Goal: Information Seeking & Learning: Learn about a topic

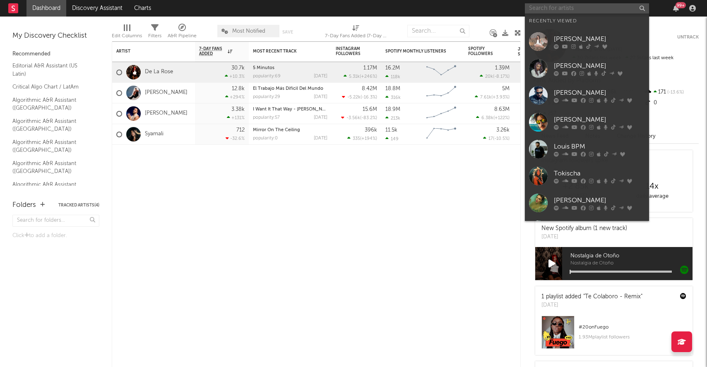
click at [562, 10] on input "text" at bounding box center [587, 8] width 124 height 10
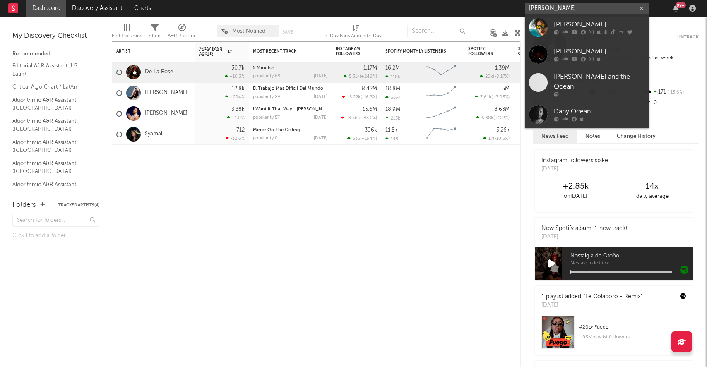
type input "[PERSON_NAME]"
click at [564, 30] on icon at bounding box center [565, 32] width 6 height 5
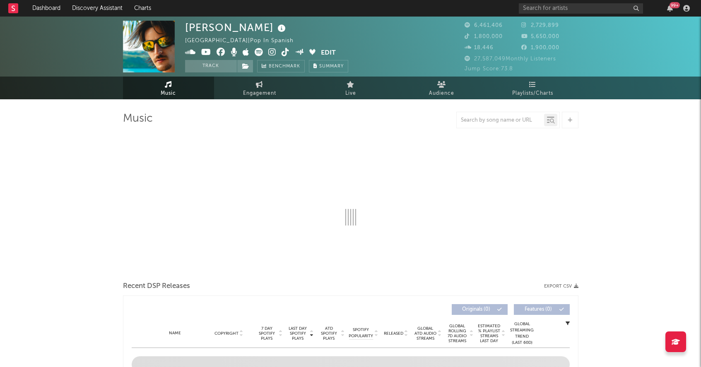
select select "6m"
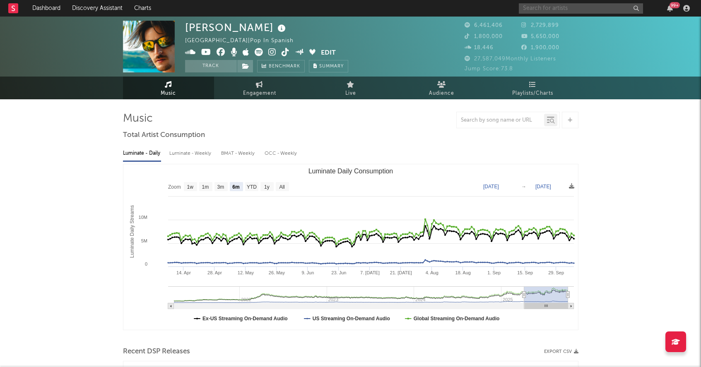
click at [578, 7] on input "text" at bounding box center [581, 8] width 124 height 10
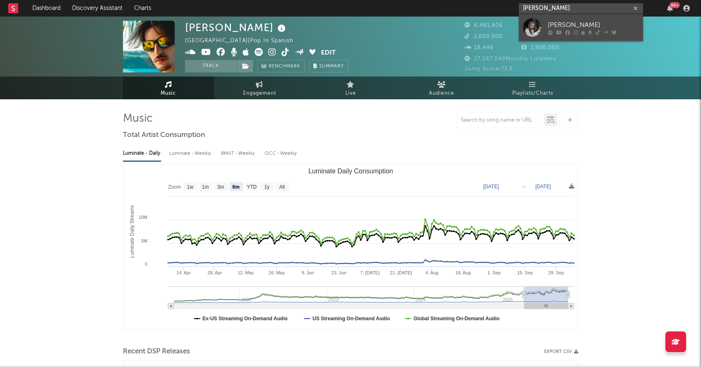
type input "[PERSON_NAME]"
click at [544, 21] on link "[PERSON_NAME]" at bounding box center [581, 27] width 124 height 27
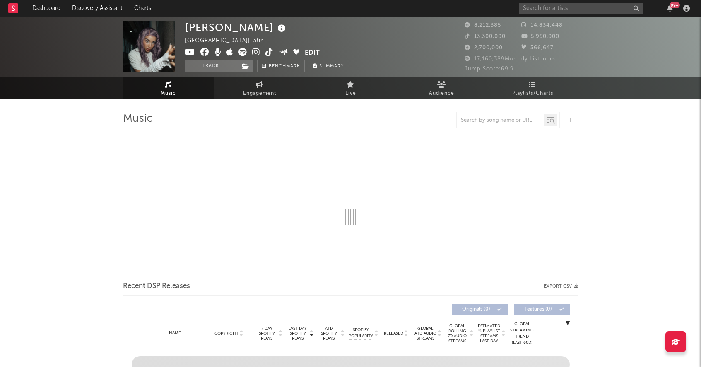
select select "6m"
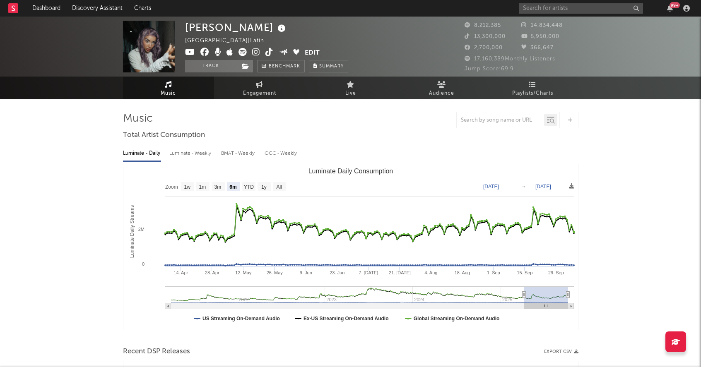
click at [574, 14] on div "99 +" at bounding box center [606, 8] width 174 height 17
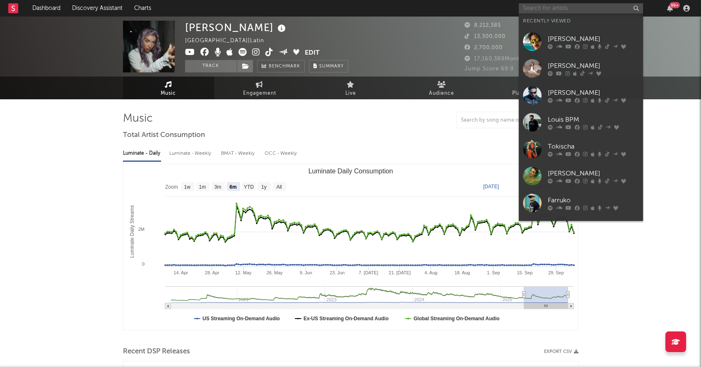
click at [588, 7] on input "text" at bounding box center [581, 8] width 124 height 10
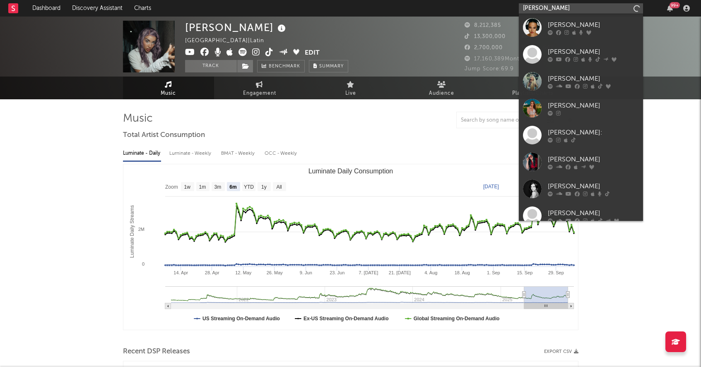
type input "[PERSON_NAME]"
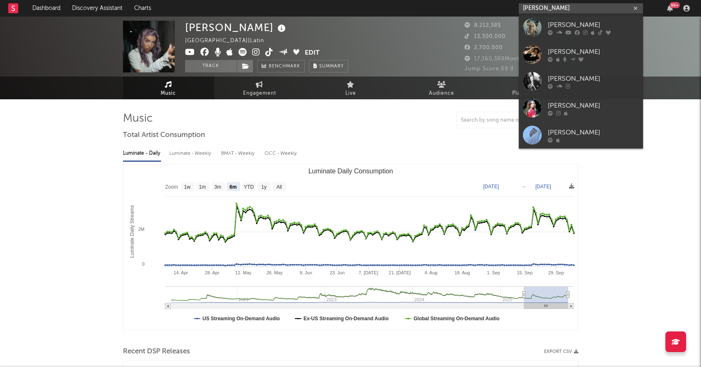
click at [560, 7] on input "[PERSON_NAME]" at bounding box center [581, 8] width 124 height 10
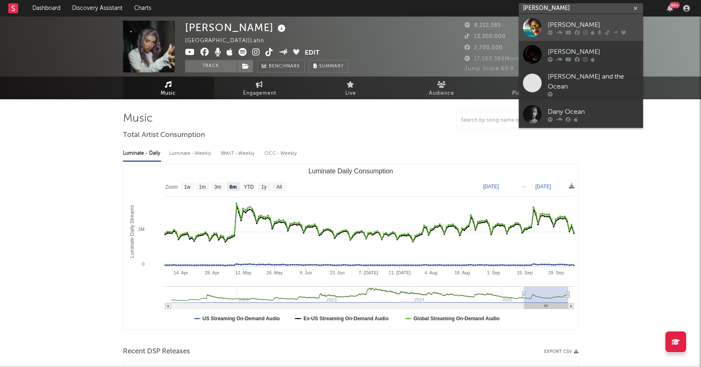
type input "[PERSON_NAME]"
click at [567, 25] on div "[PERSON_NAME]" at bounding box center [593, 25] width 91 height 10
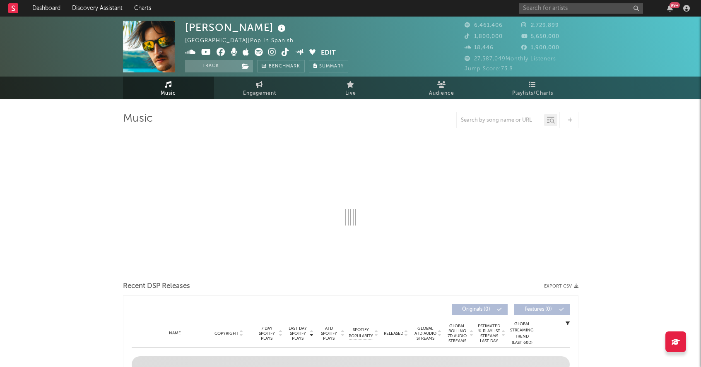
select select "6m"
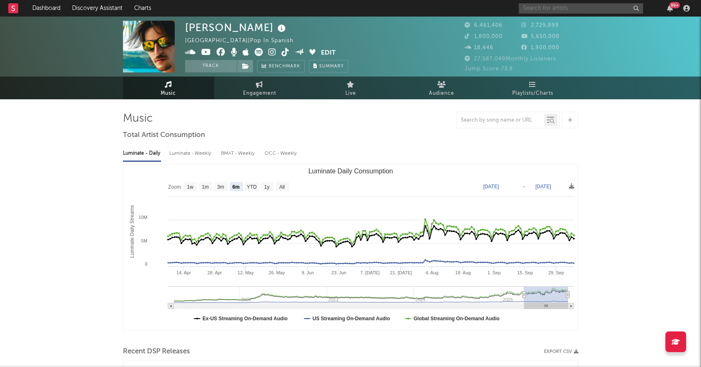
click at [555, 7] on input "text" at bounding box center [581, 8] width 124 height 10
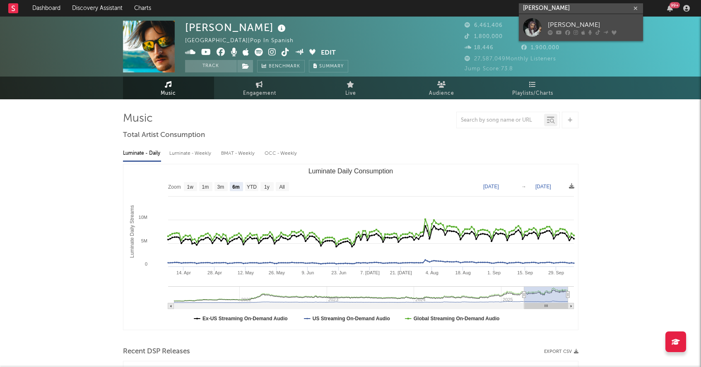
type input "[PERSON_NAME]"
click at [559, 22] on div "[PERSON_NAME]" at bounding box center [593, 25] width 91 height 10
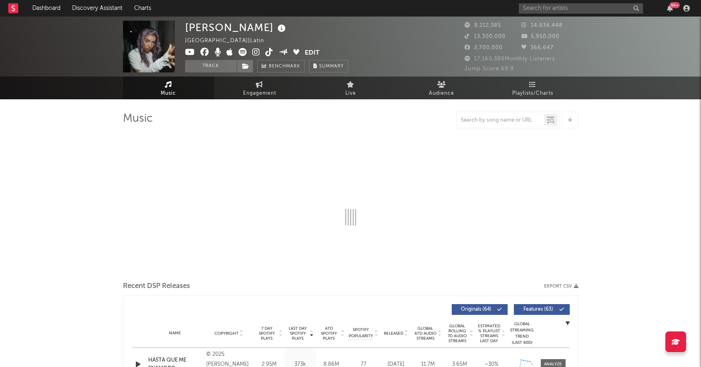
select select "6m"
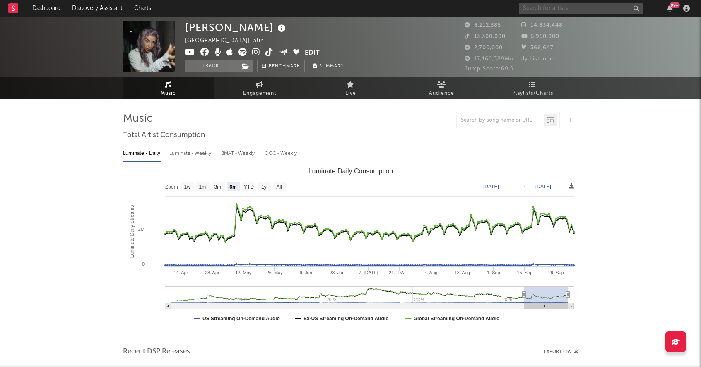
click at [567, 10] on input "text" at bounding box center [581, 8] width 124 height 10
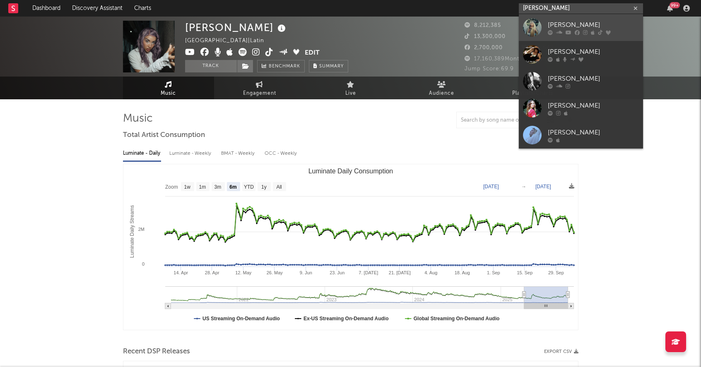
type input "[PERSON_NAME]"
click at [564, 30] on div at bounding box center [593, 32] width 91 height 5
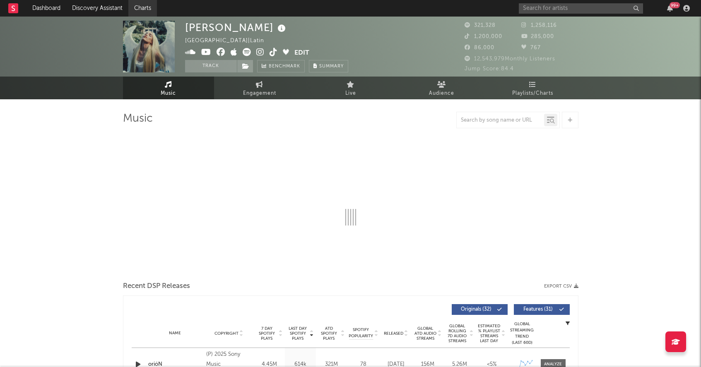
select select "6m"
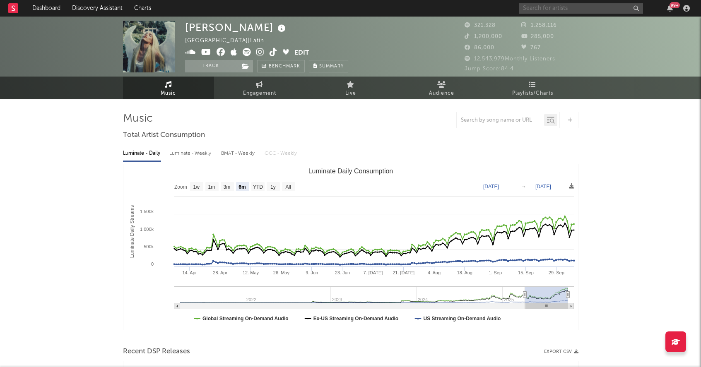
click at [543, 7] on input "text" at bounding box center [581, 8] width 124 height 10
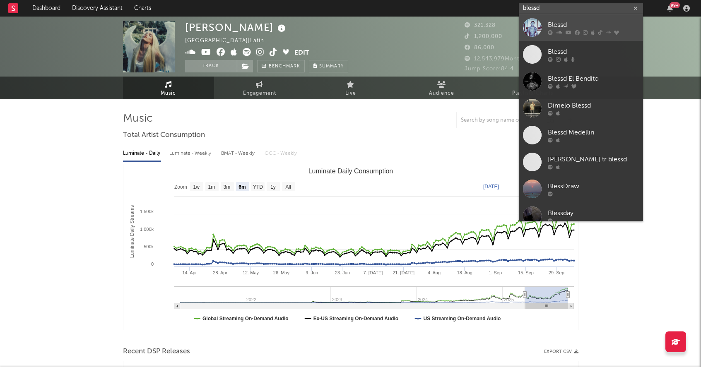
type input "blessd"
click at [586, 28] on div "Blessd" at bounding box center [593, 25] width 91 height 10
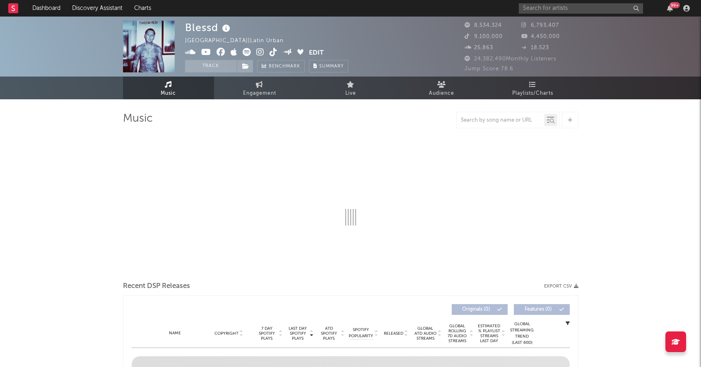
select select "6m"
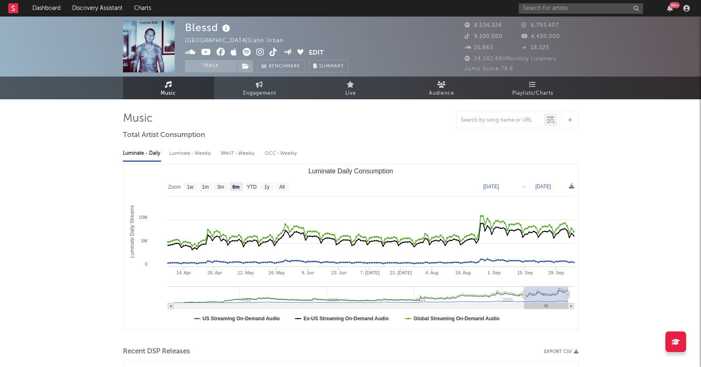
click at [582, 7] on input "text" at bounding box center [581, 8] width 124 height 10
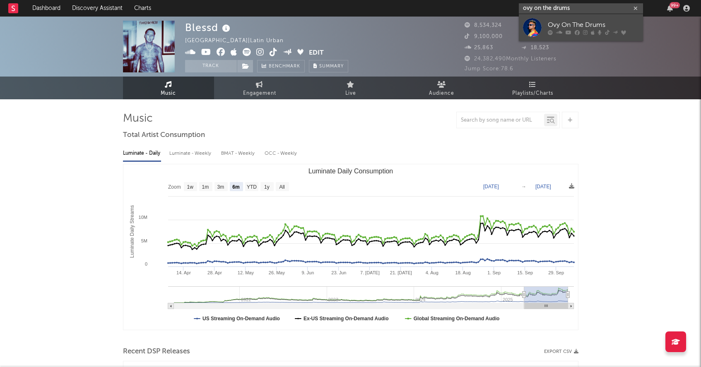
type input "ovy on the drums"
click at [584, 31] on icon at bounding box center [585, 32] width 5 height 5
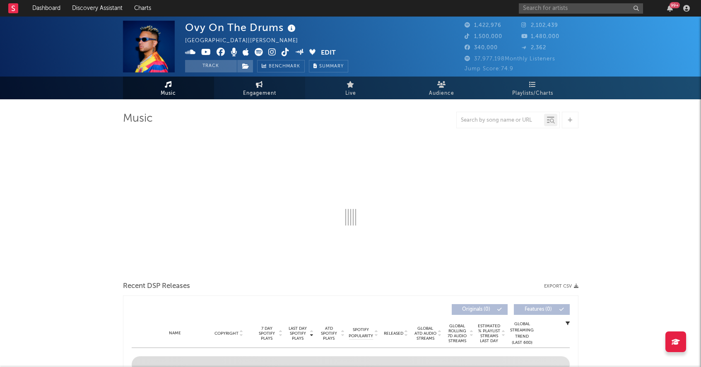
click at [243, 94] on span "Engagement" at bounding box center [259, 94] width 33 height 10
select select "1w"
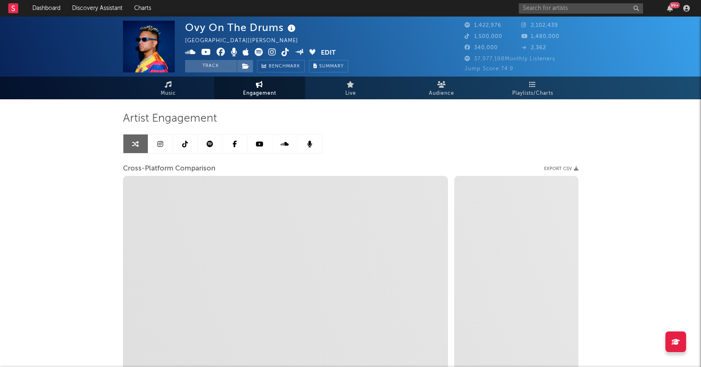
select select "1m"
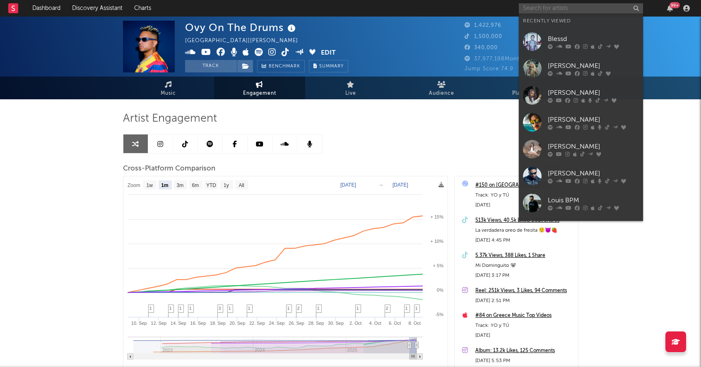
click at [549, 8] on input "text" at bounding box center [581, 8] width 124 height 10
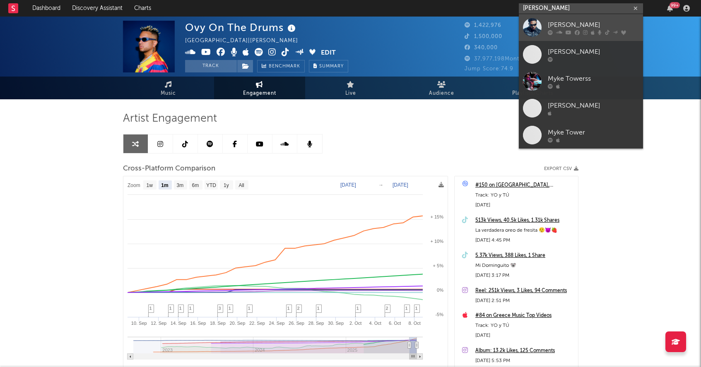
type input "[PERSON_NAME]"
click at [573, 24] on div "[PERSON_NAME]" at bounding box center [593, 25] width 91 height 10
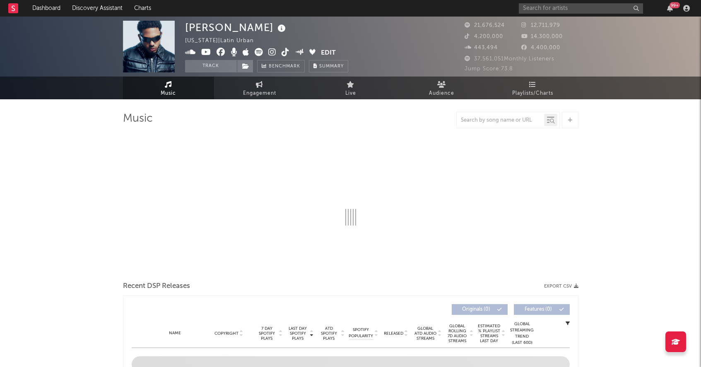
select select "6m"
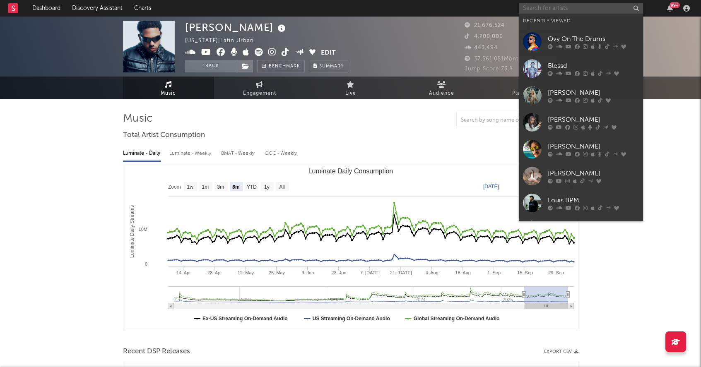
click at [573, 7] on input "text" at bounding box center [581, 8] width 124 height 10
paste input "[PERSON_NAME]"
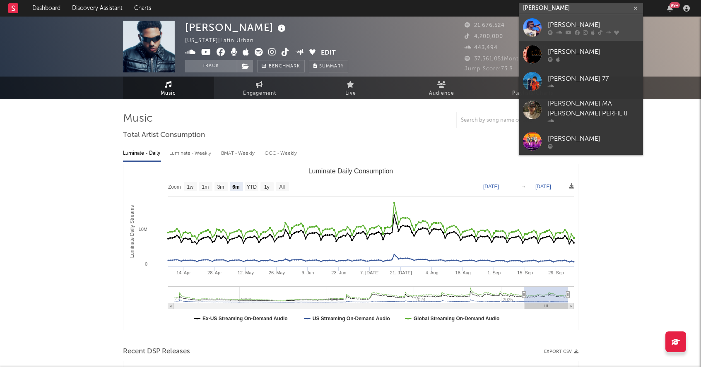
type input "[PERSON_NAME]"
click at [586, 26] on div "[PERSON_NAME]" at bounding box center [593, 25] width 91 height 10
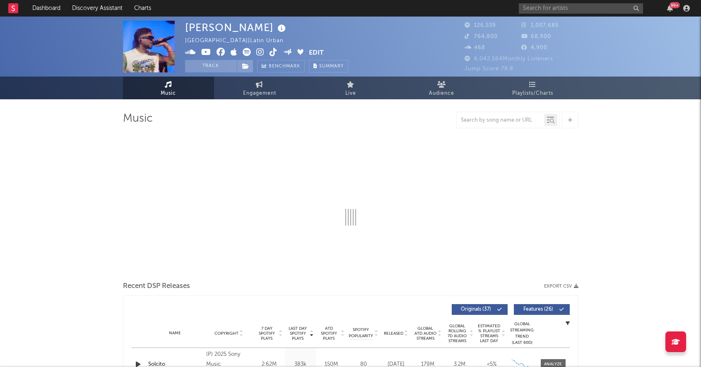
select select "6m"
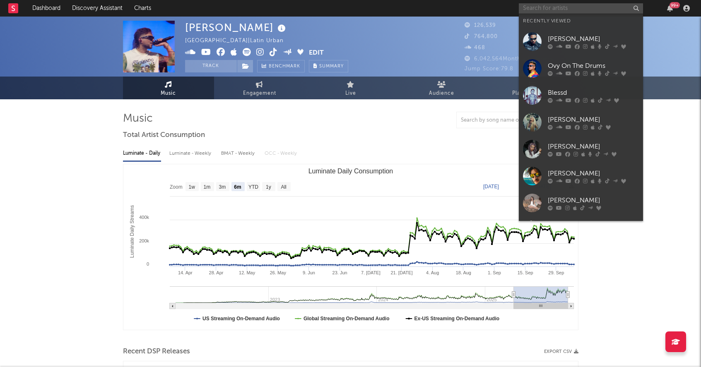
click at [534, 8] on input "text" at bounding box center [581, 8] width 124 height 10
paste input "DE LA ROSE"
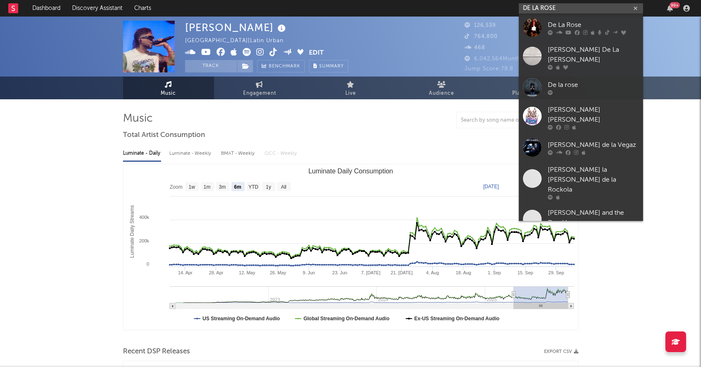
type input "DE LA ROSE"
click at [566, 29] on div "De La Rose" at bounding box center [593, 25] width 91 height 10
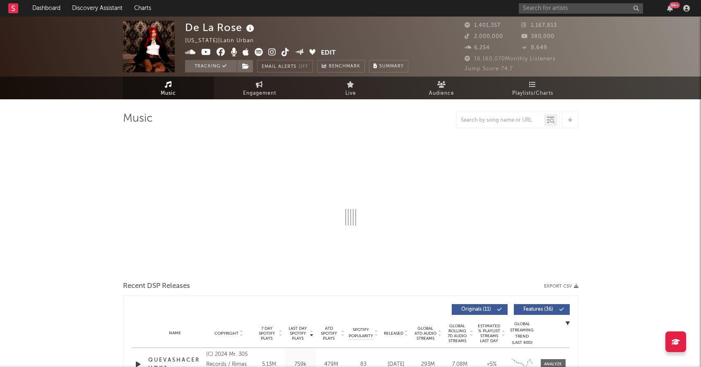
select select "6m"
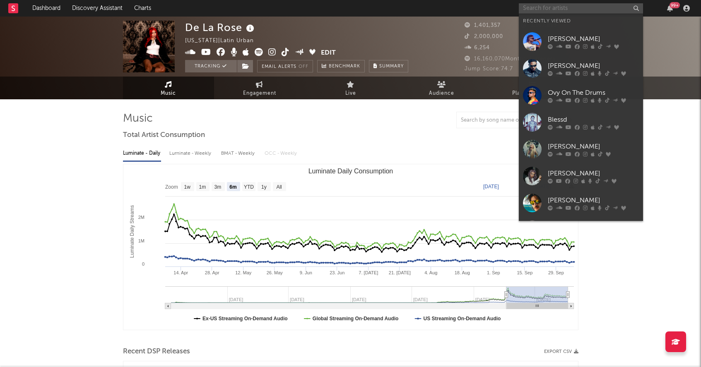
click at [564, 11] on input "text" at bounding box center [581, 8] width 124 height 10
paste input "[PERSON_NAME]"
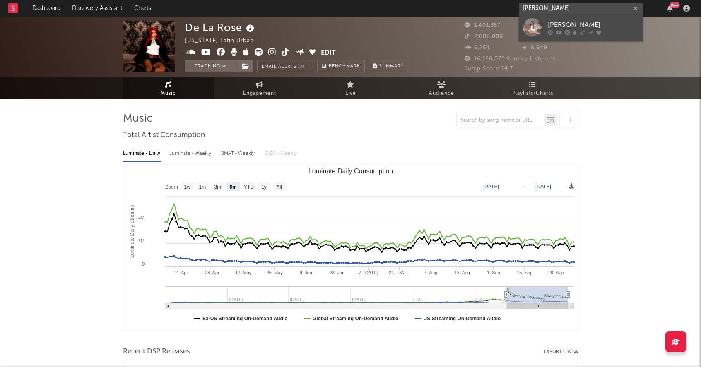
type input "[PERSON_NAME]"
click at [569, 29] on div "[PERSON_NAME]" at bounding box center [593, 25] width 91 height 10
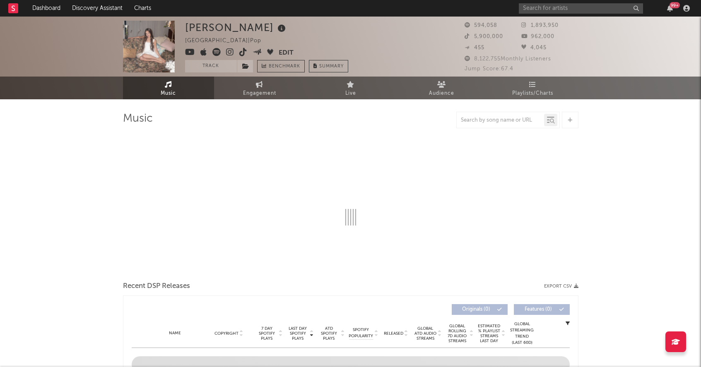
select select "6m"
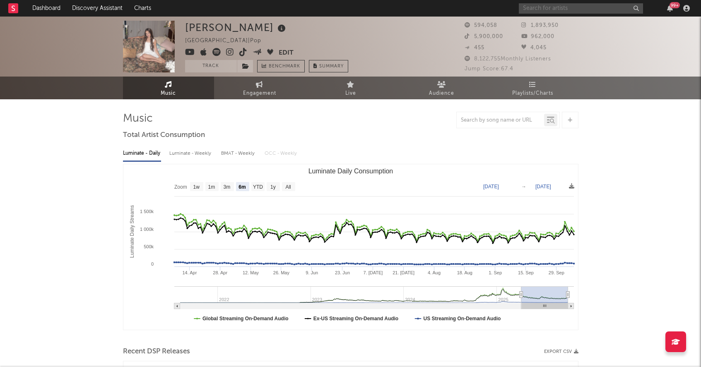
click at [549, 11] on input "text" at bounding box center [581, 8] width 124 height 10
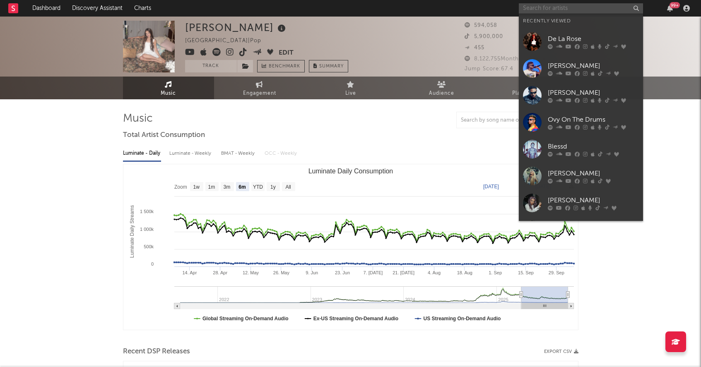
paste input "JOMBRIEL"
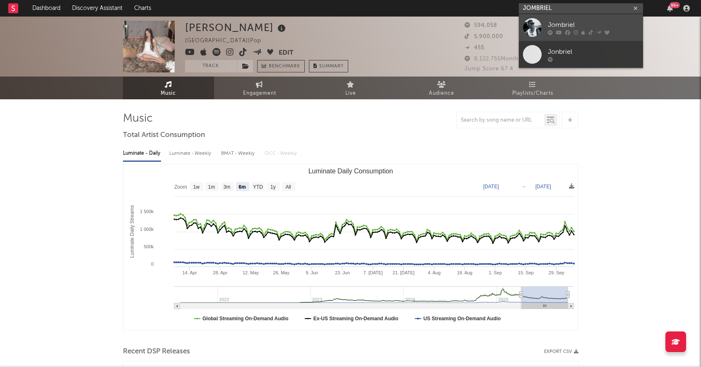
type input "JOMBRIEL"
click at [555, 30] on div at bounding box center [593, 32] width 91 height 5
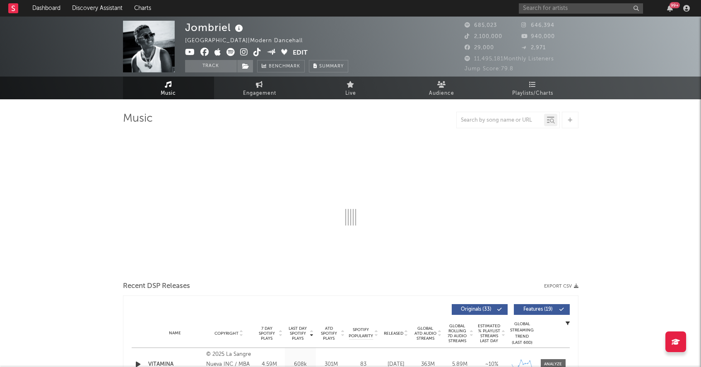
select select "6m"
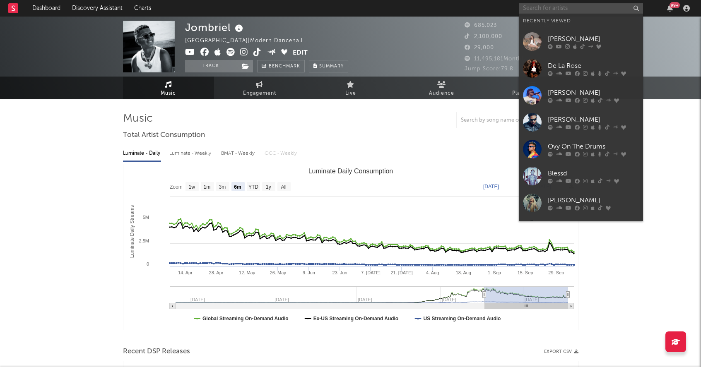
click at [592, 10] on input "text" at bounding box center [581, 8] width 124 height 10
paste input "ZION"
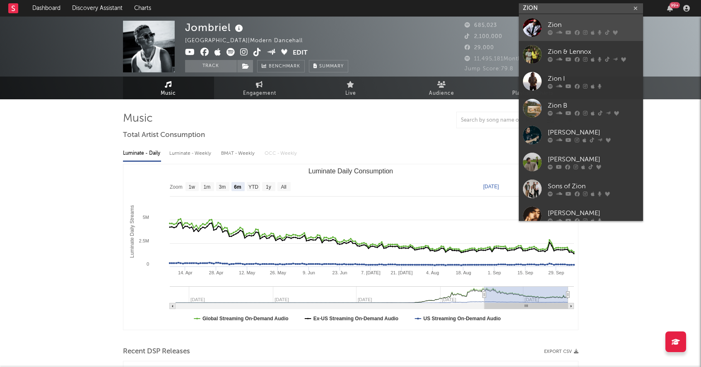
type input "ZION"
click at [572, 29] on div "Zion" at bounding box center [593, 25] width 91 height 10
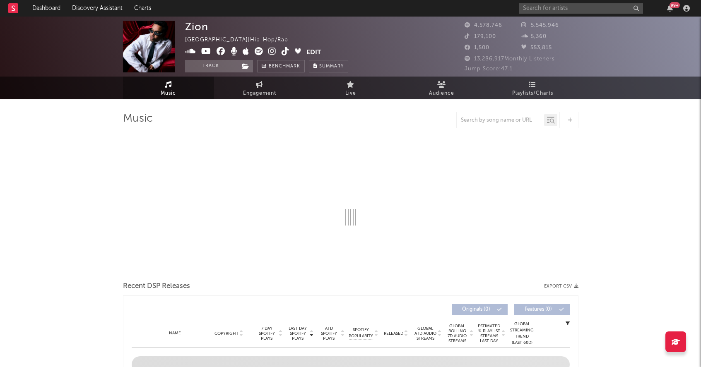
select select "6m"
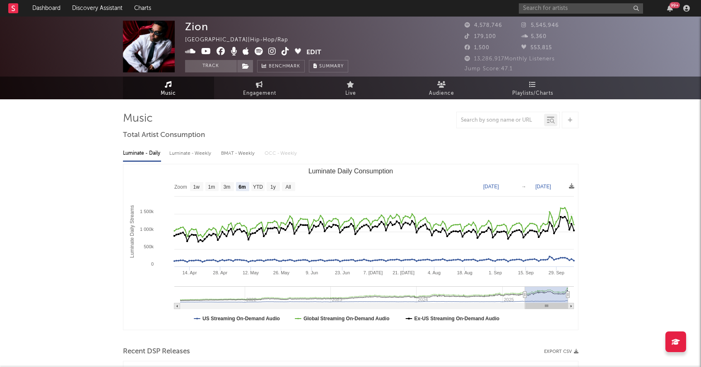
click at [157, 53] on img at bounding box center [149, 47] width 52 height 52
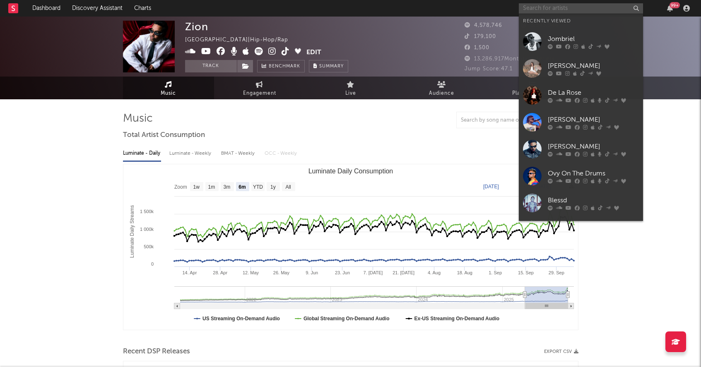
click at [564, 8] on input "text" at bounding box center [581, 8] width 124 height 10
paste input "[PERSON_NAME] & [PERSON_NAME]"
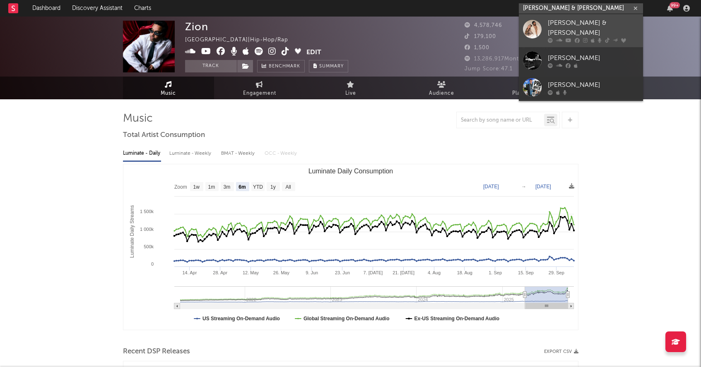
type input "[PERSON_NAME] & [PERSON_NAME]"
click at [584, 38] on icon at bounding box center [585, 40] width 5 height 5
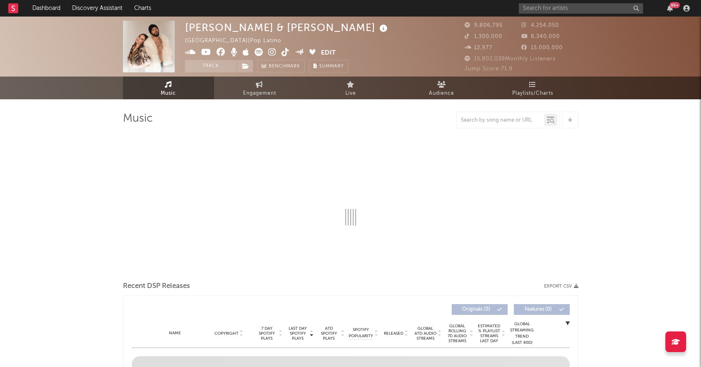
select select "6m"
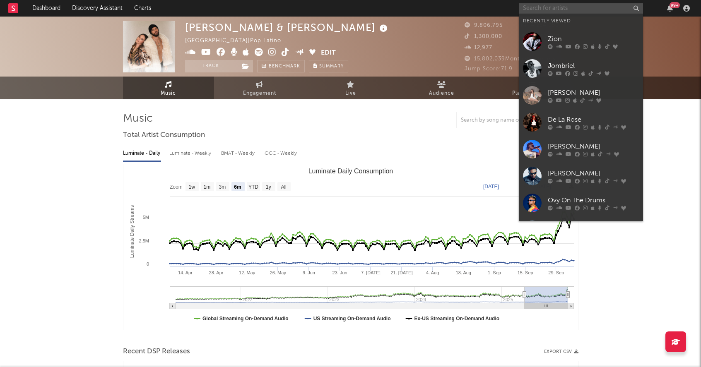
click at [554, 7] on input "text" at bounding box center [581, 8] width 124 height 10
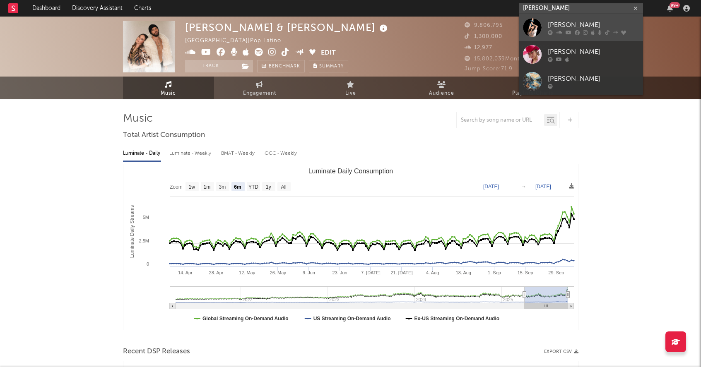
type input "[PERSON_NAME]"
click at [579, 26] on div "[PERSON_NAME]" at bounding box center [593, 25] width 91 height 10
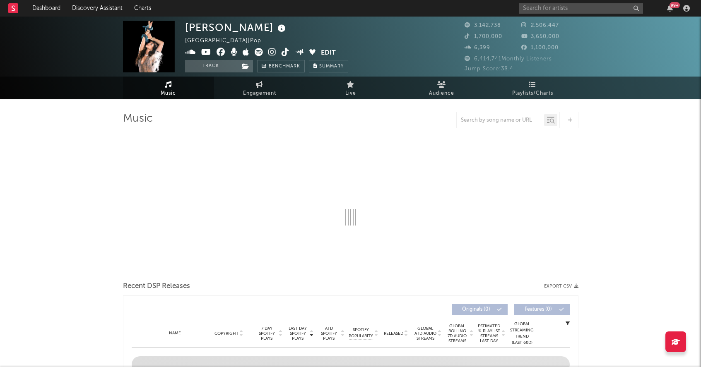
select select "6m"
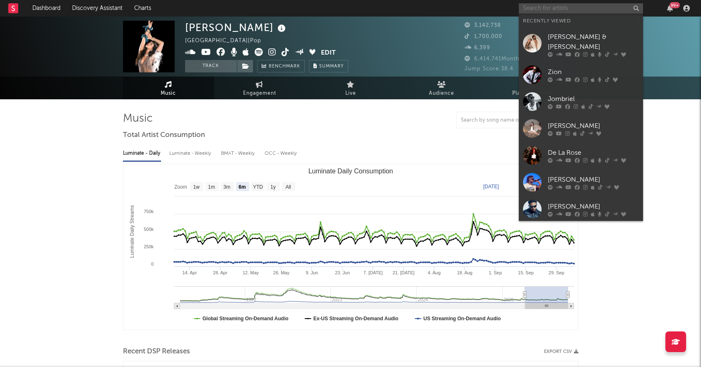
click at [560, 7] on input "text" at bounding box center [581, 8] width 124 height 10
paste input "AKAPELLAH"
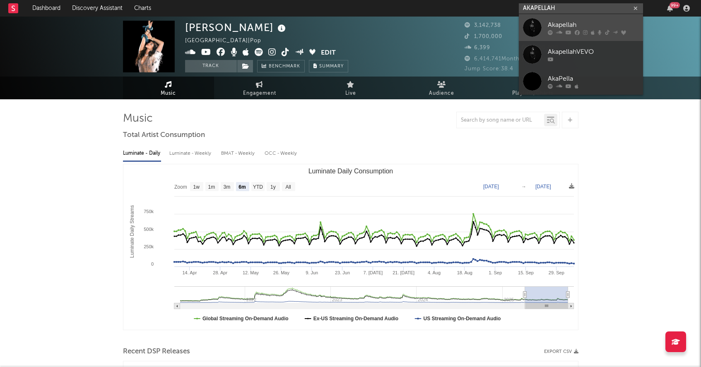
type input "AKAPELLAH"
click at [595, 25] on div "Akapellah" at bounding box center [593, 25] width 91 height 10
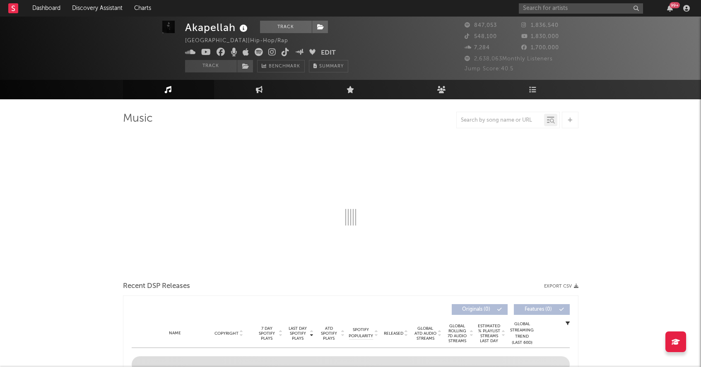
scroll to position [8, 0]
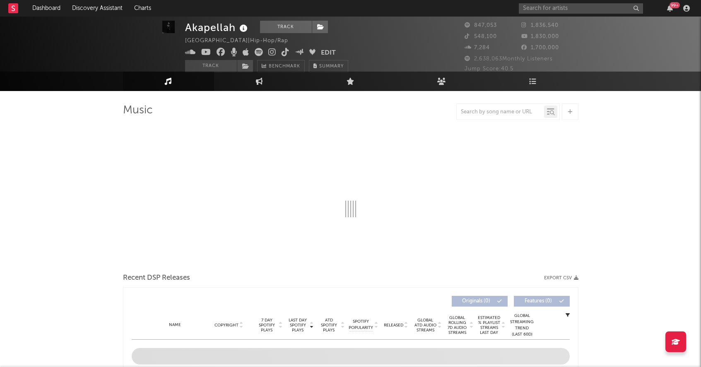
select select "6m"
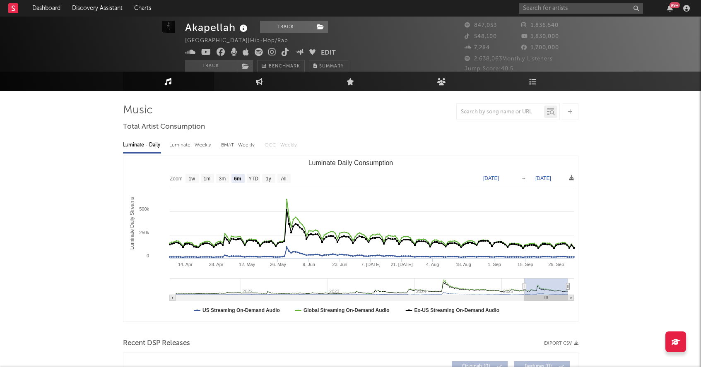
scroll to position [0, 0]
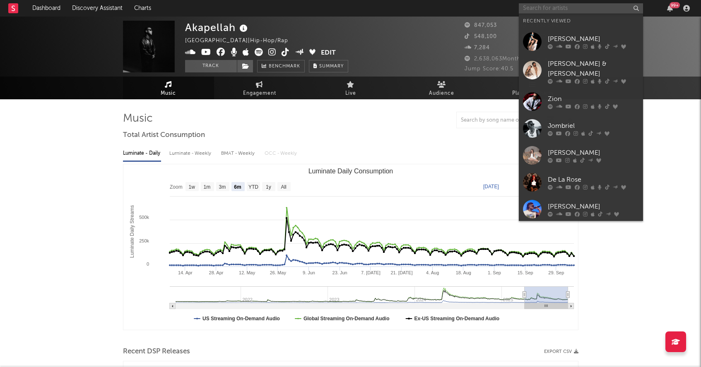
click at [555, 11] on input "text" at bounding box center [581, 8] width 124 height 10
paste input "[PERSON_NAME]"
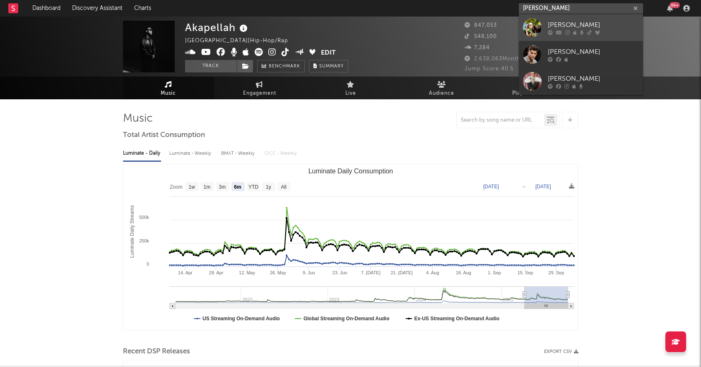
type input "[PERSON_NAME]"
click at [562, 28] on div "[PERSON_NAME]" at bounding box center [593, 25] width 91 height 10
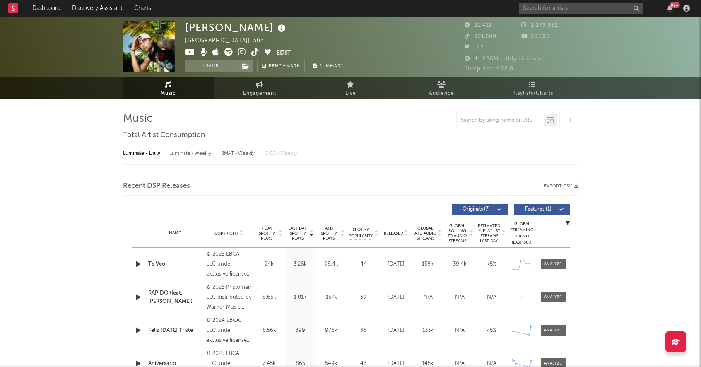
select select "6m"
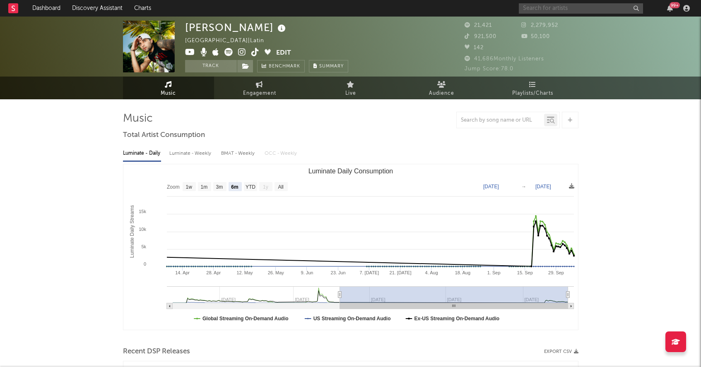
click at [572, 7] on input "text" at bounding box center [581, 8] width 124 height 10
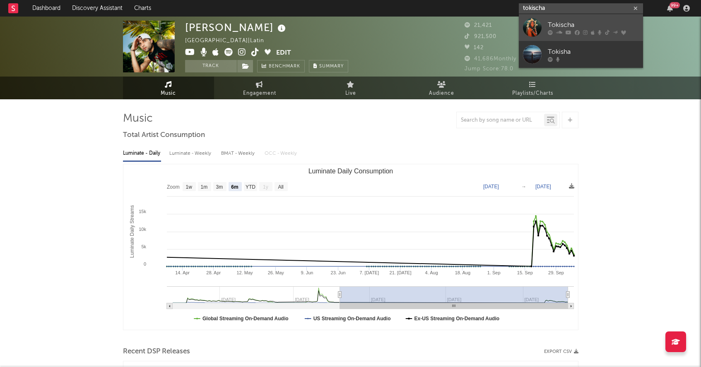
type input "tokischa"
click at [561, 25] on div "Tokischa" at bounding box center [593, 25] width 91 height 10
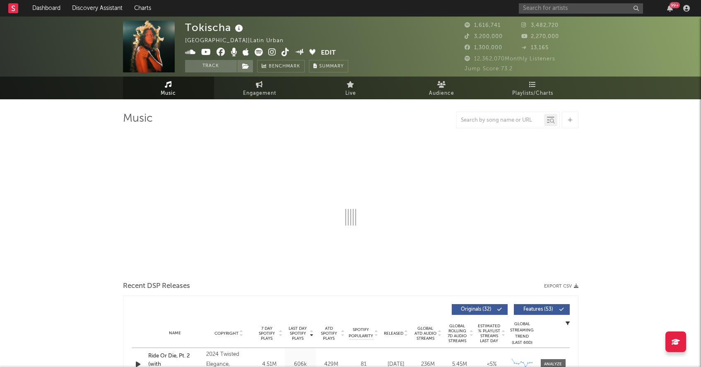
select select "6m"
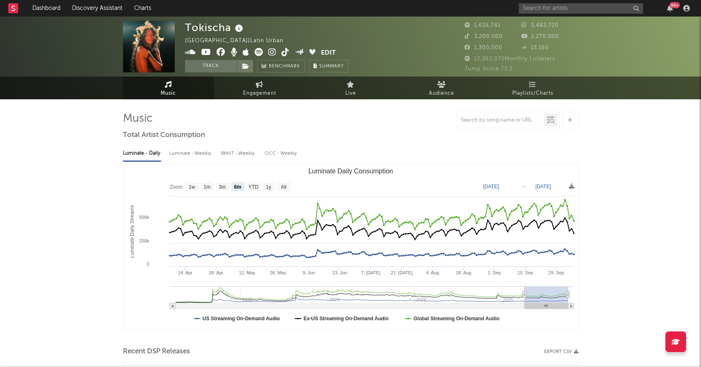
click at [547, 7] on input "text" at bounding box center [581, 8] width 124 height 10
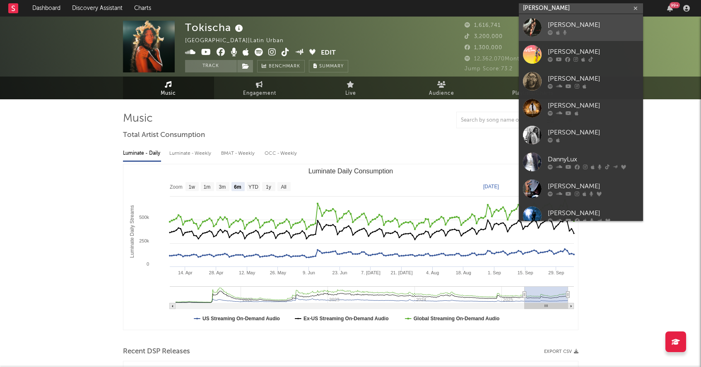
type input "[PERSON_NAME]"
click at [596, 31] on div at bounding box center [593, 32] width 91 height 5
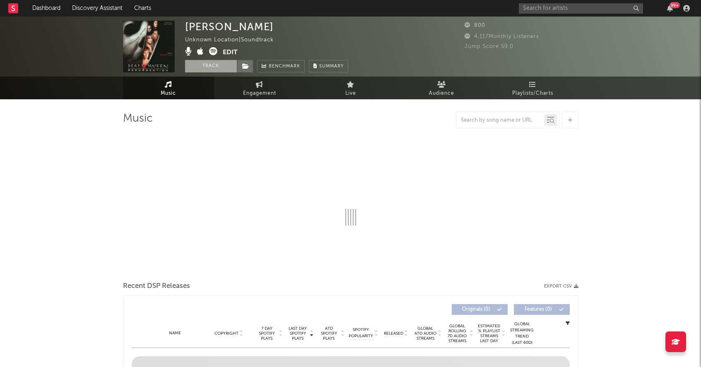
select select "6m"
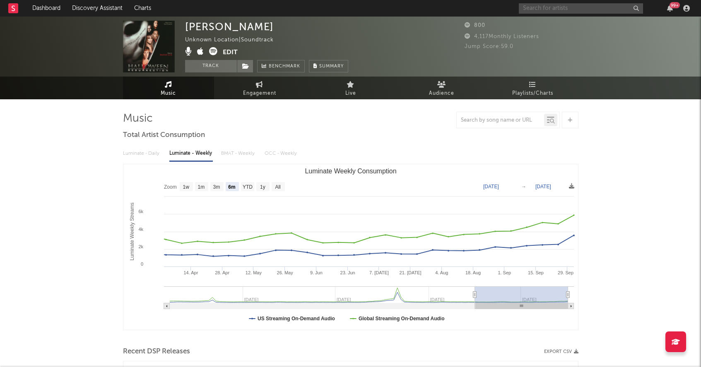
click at [593, 8] on input "text" at bounding box center [581, 8] width 124 height 10
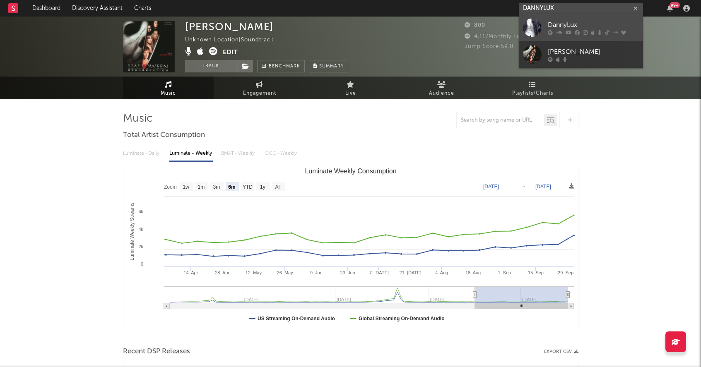
type input "DANNYLUX"
click at [588, 25] on div "DannyLux" at bounding box center [593, 25] width 91 height 10
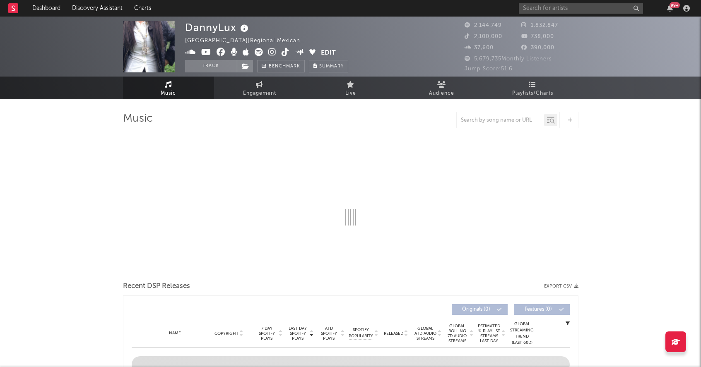
select select "6m"
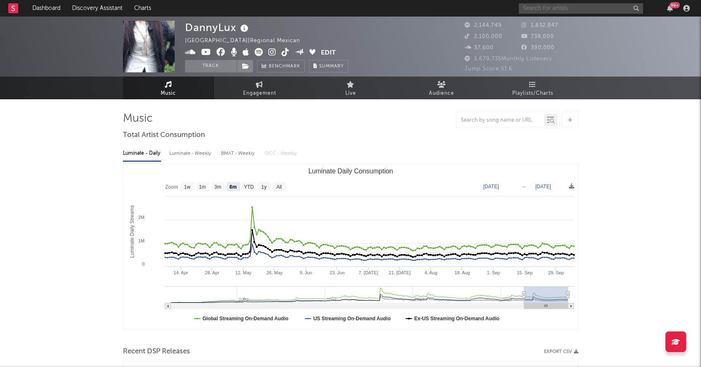
click at [560, 12] on input "text" at bounding box center [581, 8] width 124 height 10
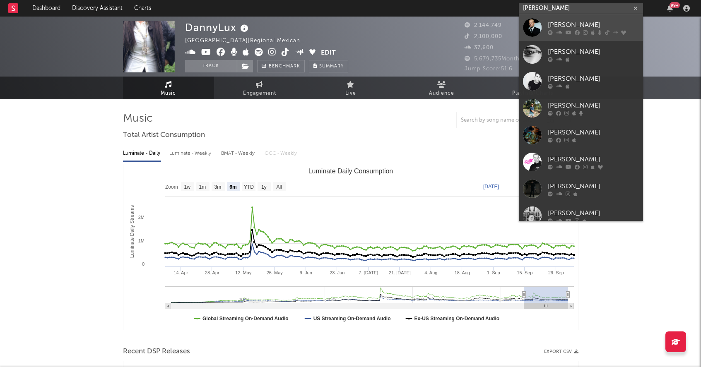
type input "[PERSON_NAME]"
click at [556, 31] on icon at bounding box center [559, 32] width 6 height 5
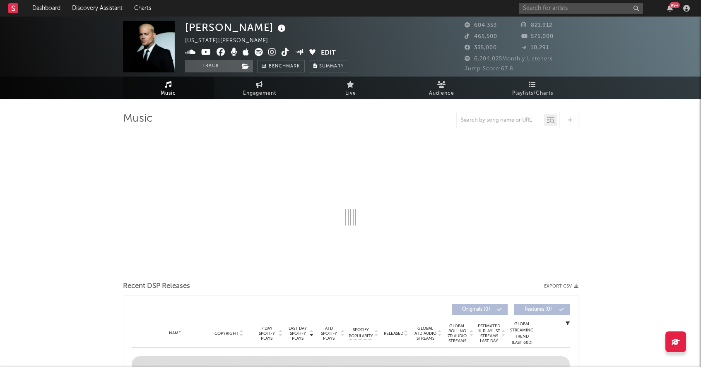
select select "6m"
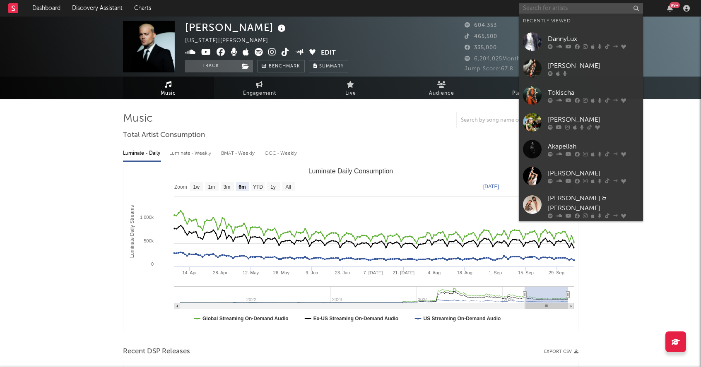
click at [563, 9] on input "text" at bounding box center [581, 8] width 124 height 10
paste input "DFZM"
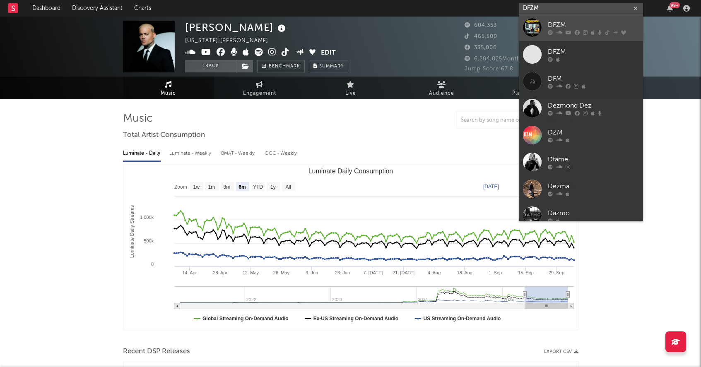
type input "DFZM"
click at [588, 26] on div "DFZM" at bounding box center [593, 25] width 91 height 10
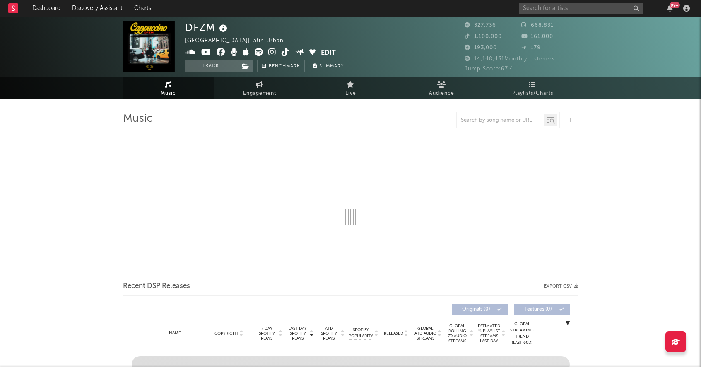
select select "6m"
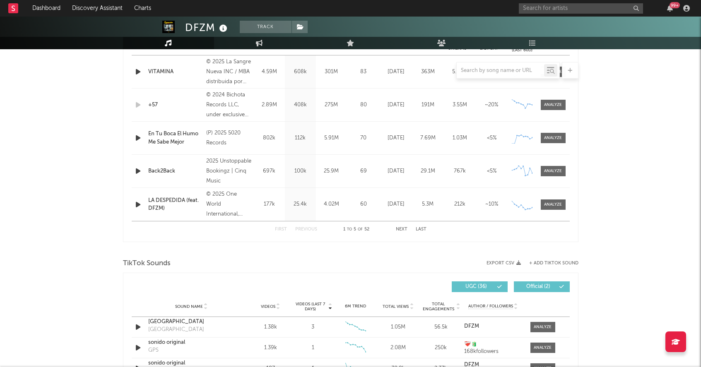
scroll to position [359, 0]
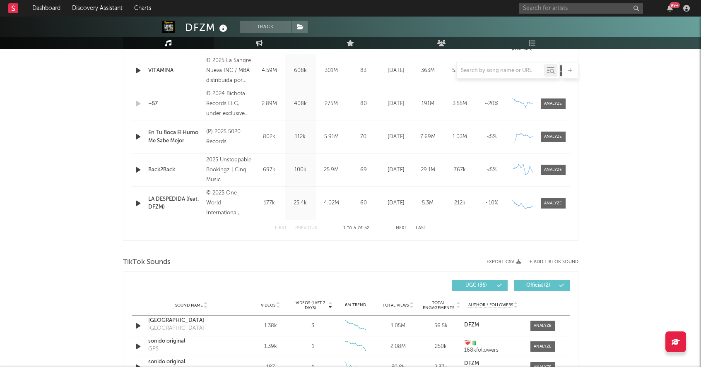
click at [107, 148] on div "DFZM Track [GEOGRAPHIC_DATA] | Latin Urban Edit Track Benchmark Summary 327,736…" at bounding box center [350, 282] width 701 height 1250
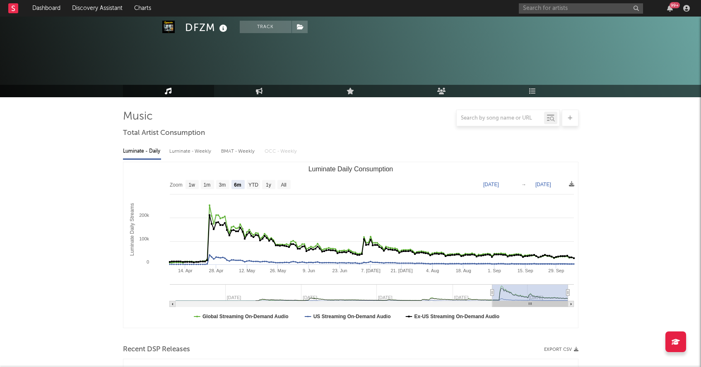
scroll to position [0, 0]
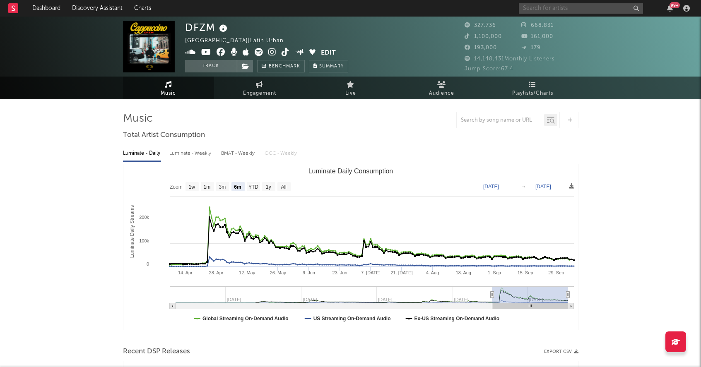
click at [603, 10] on input "text" at bounding box center [581, 8] width 124 height 10
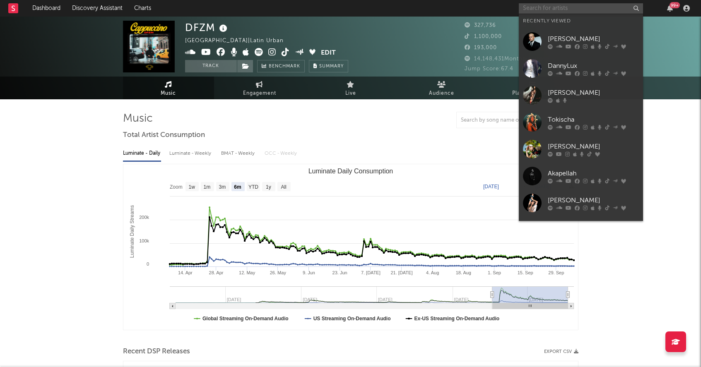
paste input "[PERSON_NAME]"
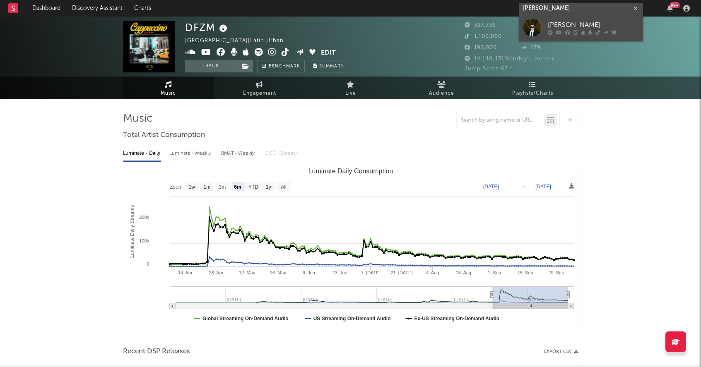
type input "[PERSON_NAME]"
click at [580, 32] on div at bounding box center [593, 32] width 91 height 5
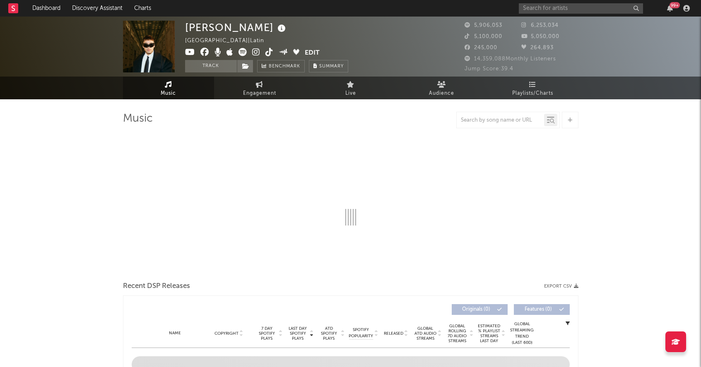
select select "6m"
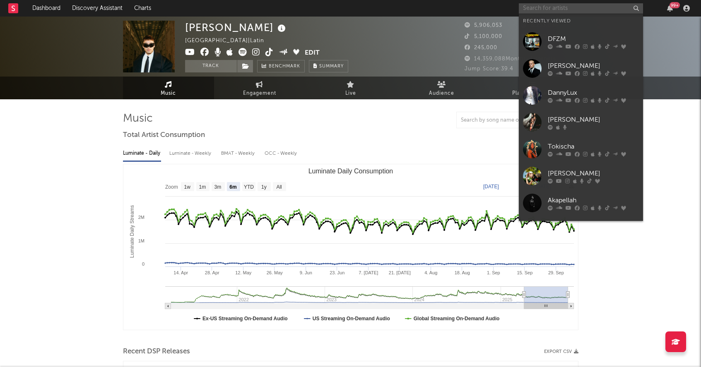
click at [570, 12] on input "text" at bounding box center [581, 8] width 124 height 10
paste input "DAHILI"
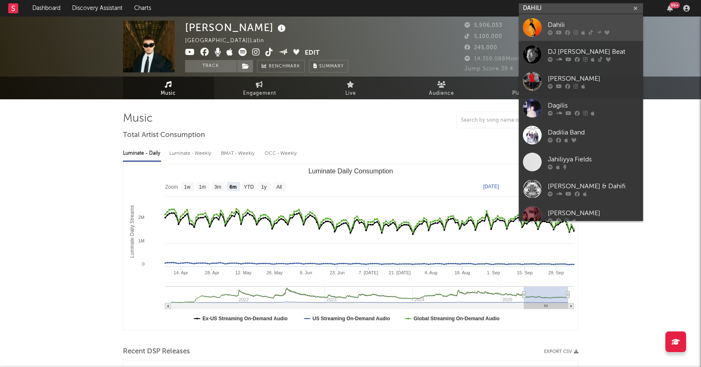
type input "DAHILI"
click at [576, 22] on div "Dahili" at bounding box center [593, 25] width 91 height 10
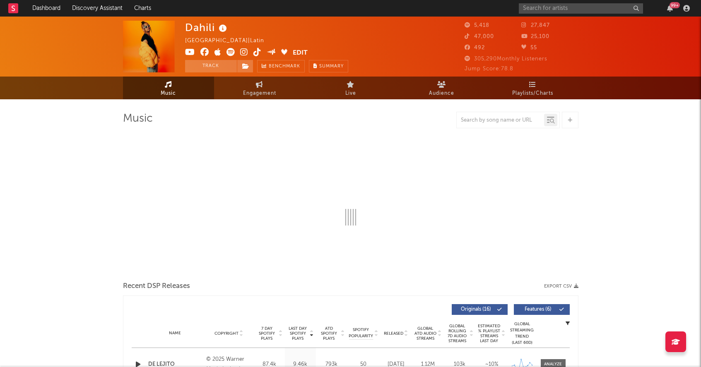
select select "6m"
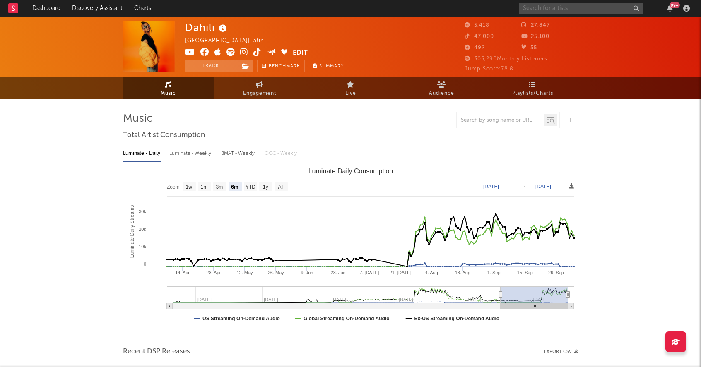
click at [595, 9] on input "text" at bounding box center [581, 8] width 124 height 10
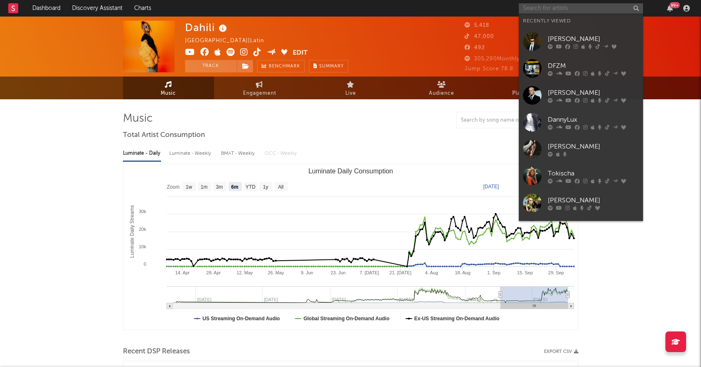
paste input "[PERSON_NAME]"
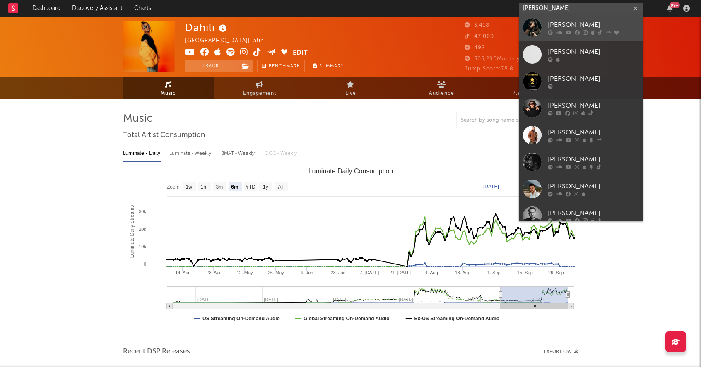
type input "[PERSON_NAME]"
click at [574, 27] on div "[PERSON_NAME]" at bounding box center [593, 25] width 91 height 10
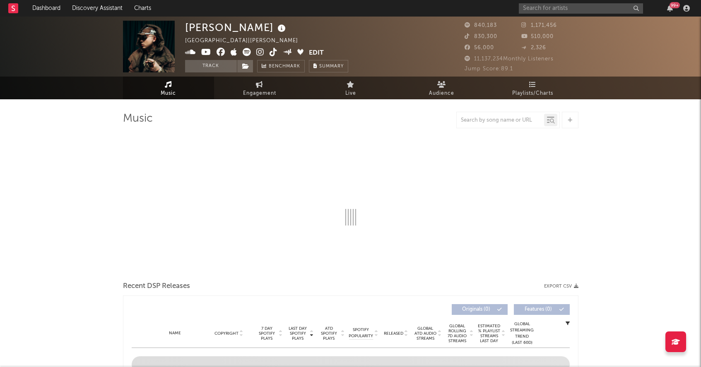
select select "6m"
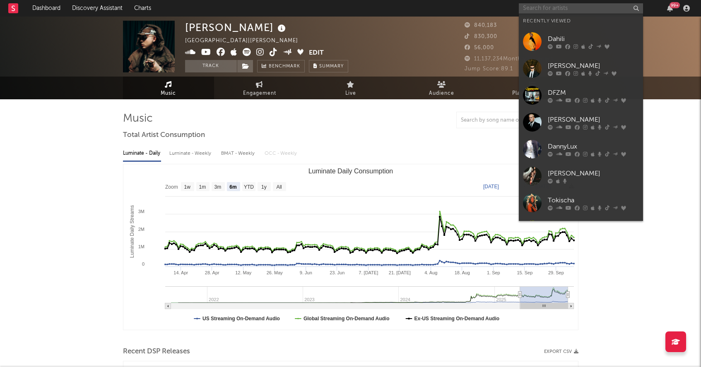
click at [583, 11] on input "text" at bounding box center [581, 8] width 124 height 10
paste input "DEZKO"
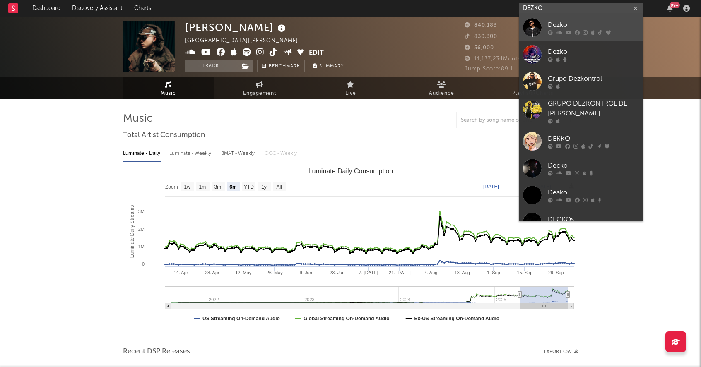
type input "DEZKO"
click at [563, 26] on div "Dezko" at bounding box center [593, 25] width 91 height 10
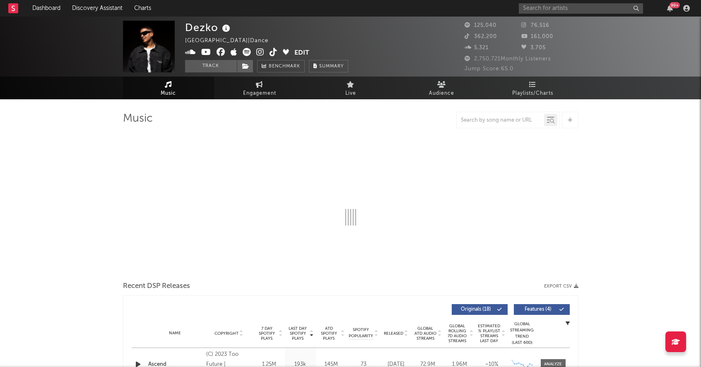
select select "6m"
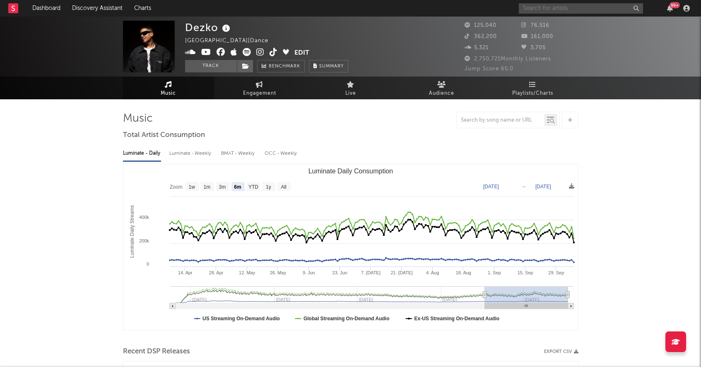
click at [556, 7] on input "text" at bounding box center [581, 8] width 124 height 10
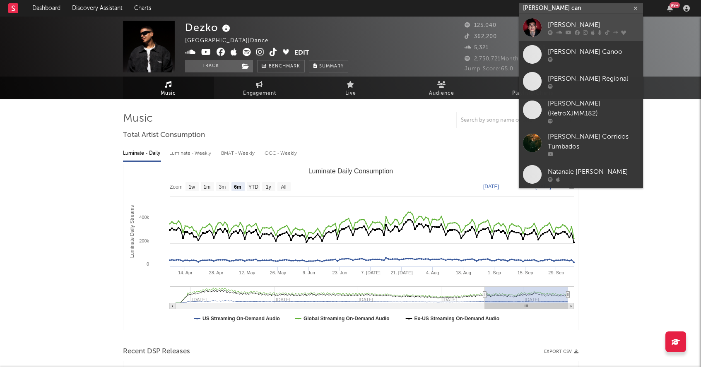
type input "[PERSON_NAME] can"
click at [555, 23] on div "[PERSON_NAME]" at bounding box center [593, 25] width 91 height 10
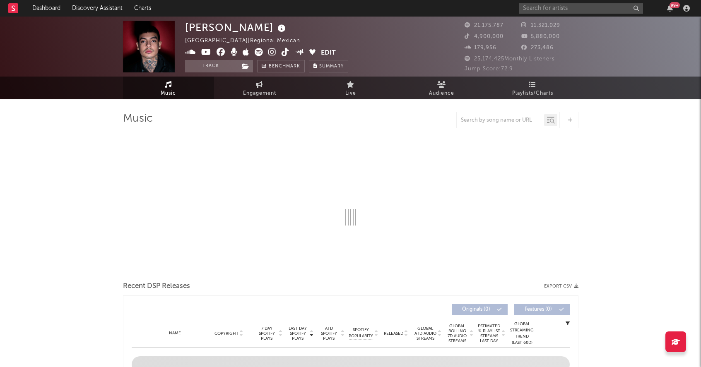
select select "6m"
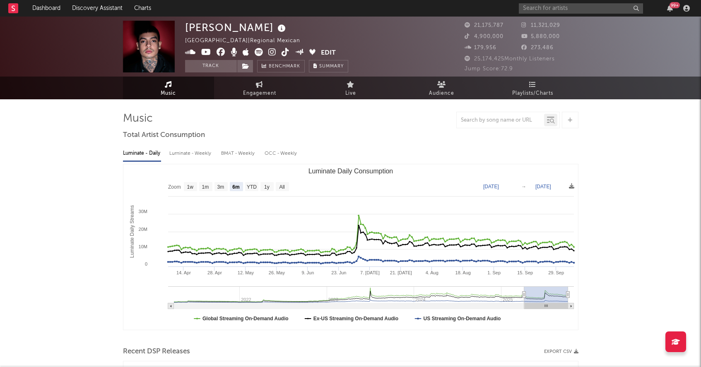
select select "6m"
click at [539, 12] on input "text" at bounding box center [581, 8] width 124 height 10
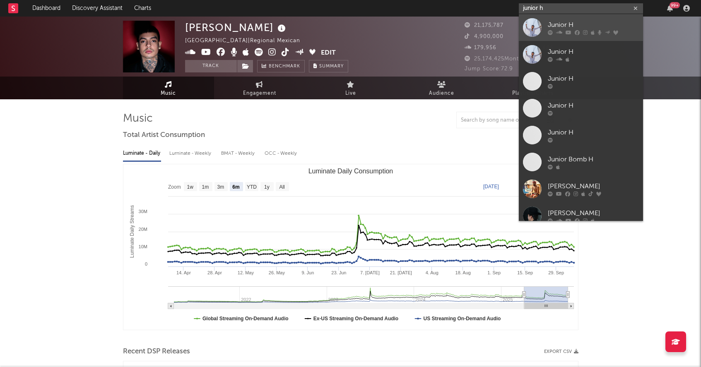
type input "junior h"
click at [564, 24] on div "Junior H" at bounding box center [593, 25] width 91 height 10
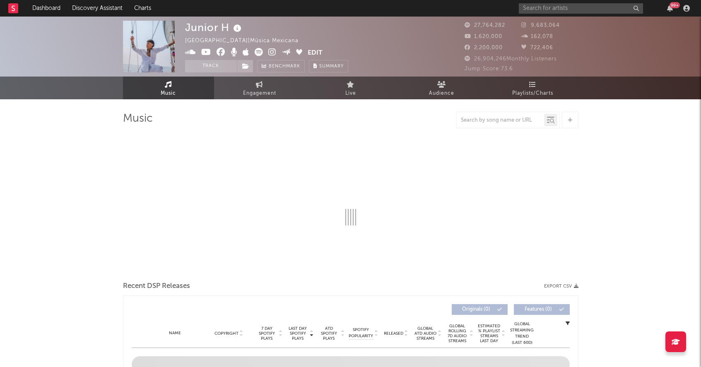
select select "6m"
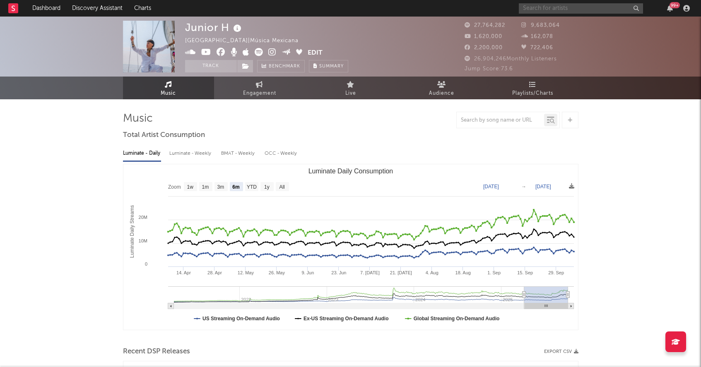
click at [587, 10] on input "text" at bounding box center [581, 8] width 124 height 10
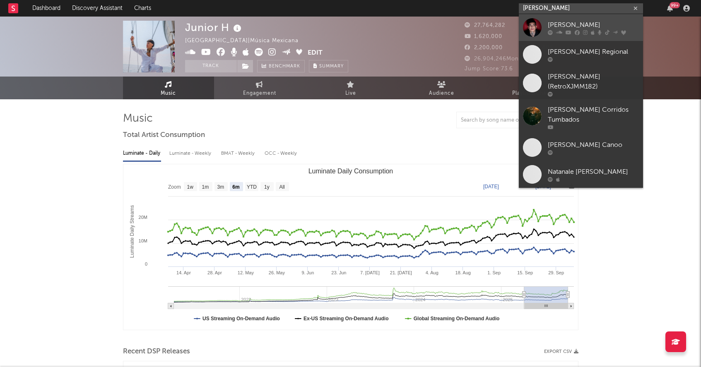
type input "natanael cano"
click at [595, 26] on div "[PERSON_NAME]" at bounding box center [593, 25] width 91 height 10
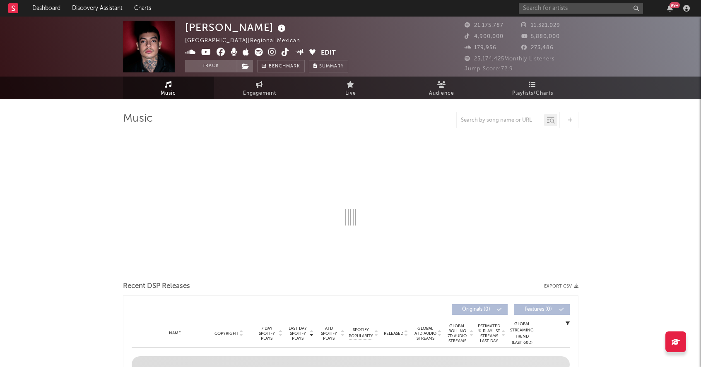
select select "6m"
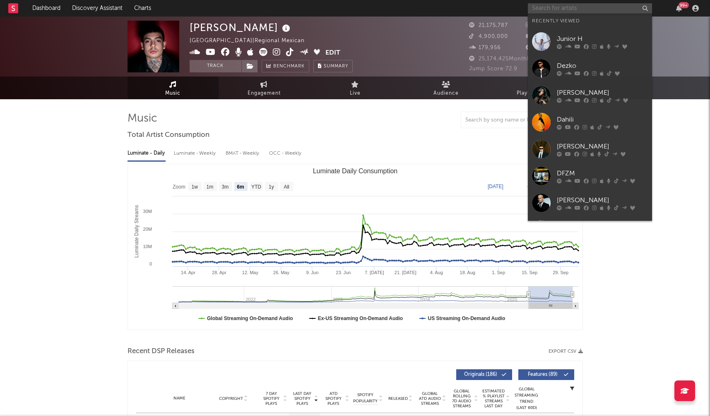
click at [564, 7] on input "text" at bounding box center [590, 8] width 124 height 10
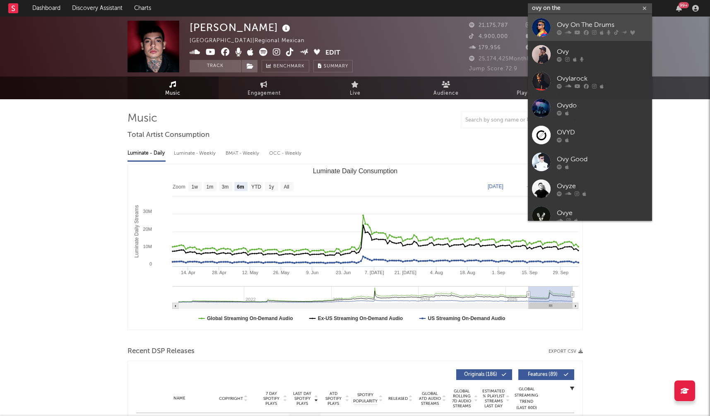
type input "ovy on the"
click at [562, 25] on div "Ovy On The Drums" at bounding box center [602, 25] width 91 height 10
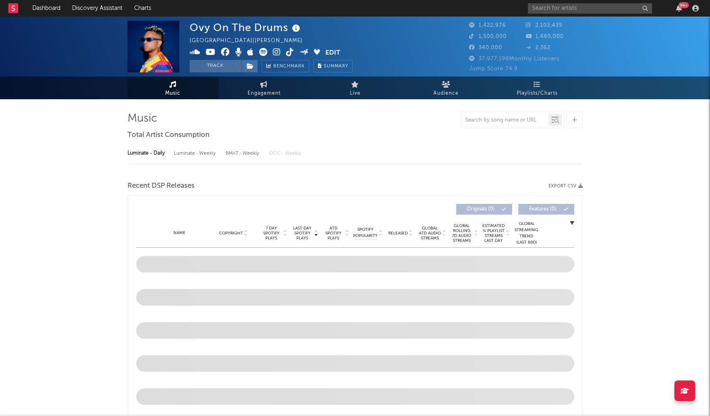
select select "6m"
